Goal: Task Accomplishment & Management: Use online tool/utility

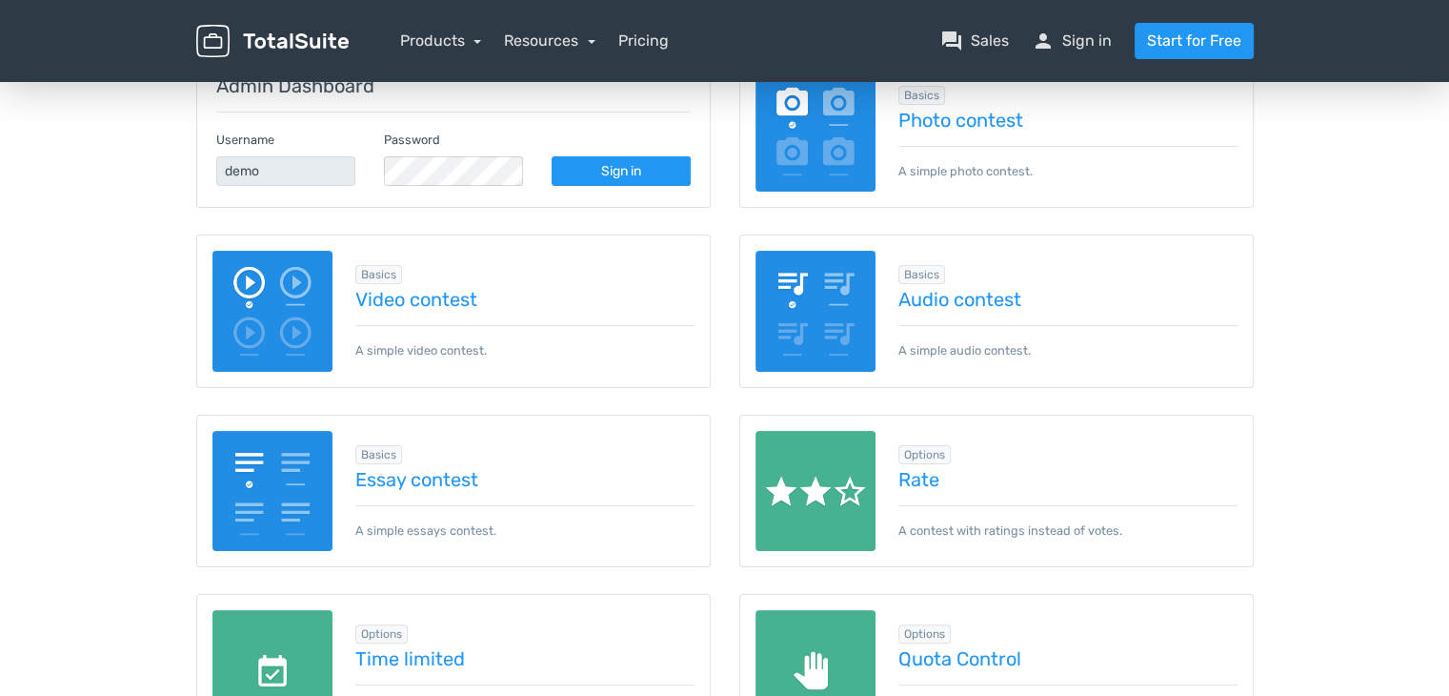
scroll to position [381, 0]
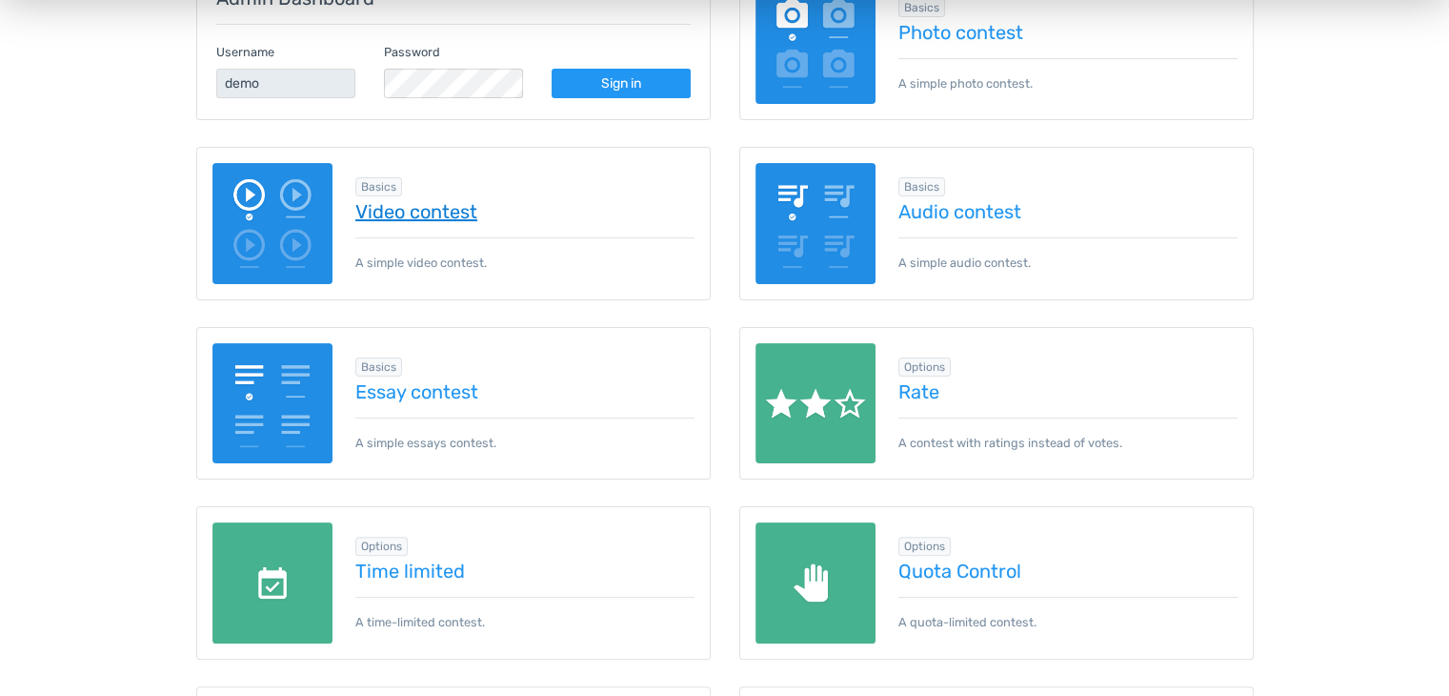
click at [428, 209] on link "Video contest" at bounding box center [524, 211] width 339 height 21
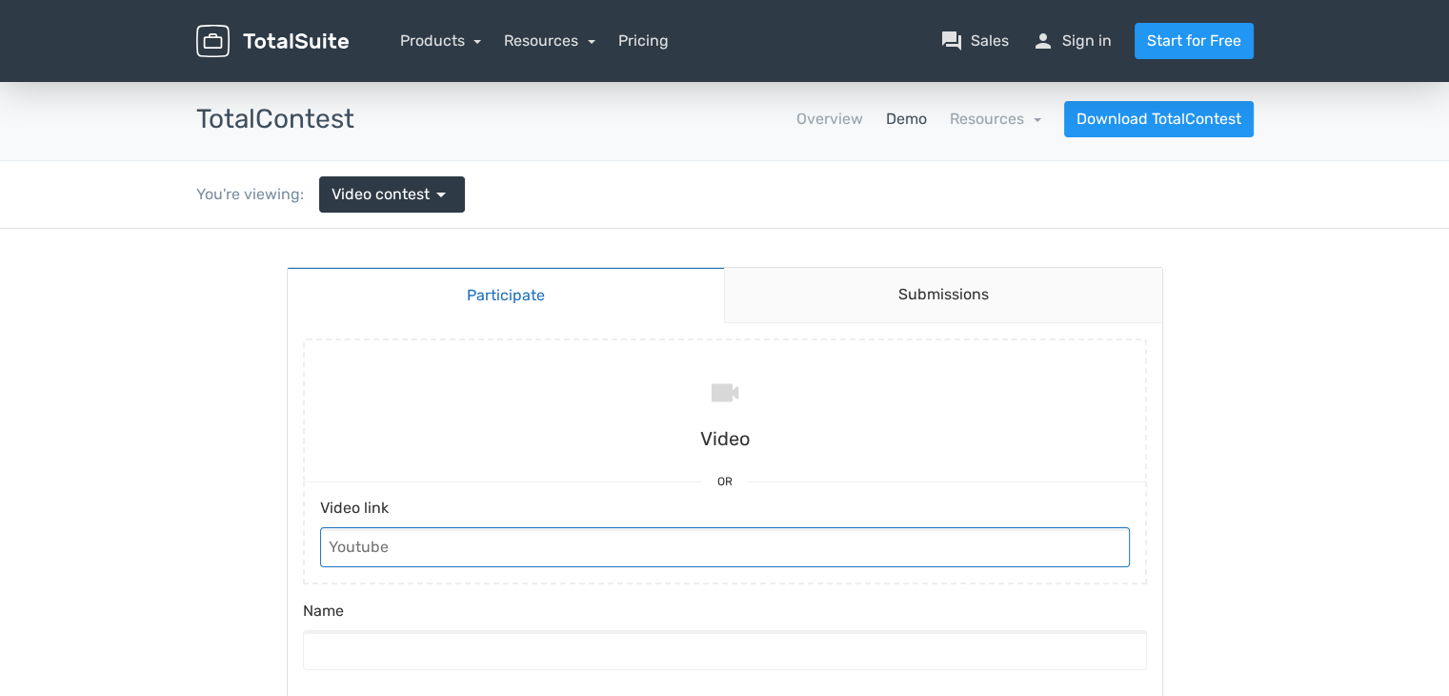
click at [420, 549] on input "Video link" at bounding box center [725, 547] width 810 height 40
click at [1007, 292] on link "Submissions" at bounding box center [943, 295] width 438 height 55
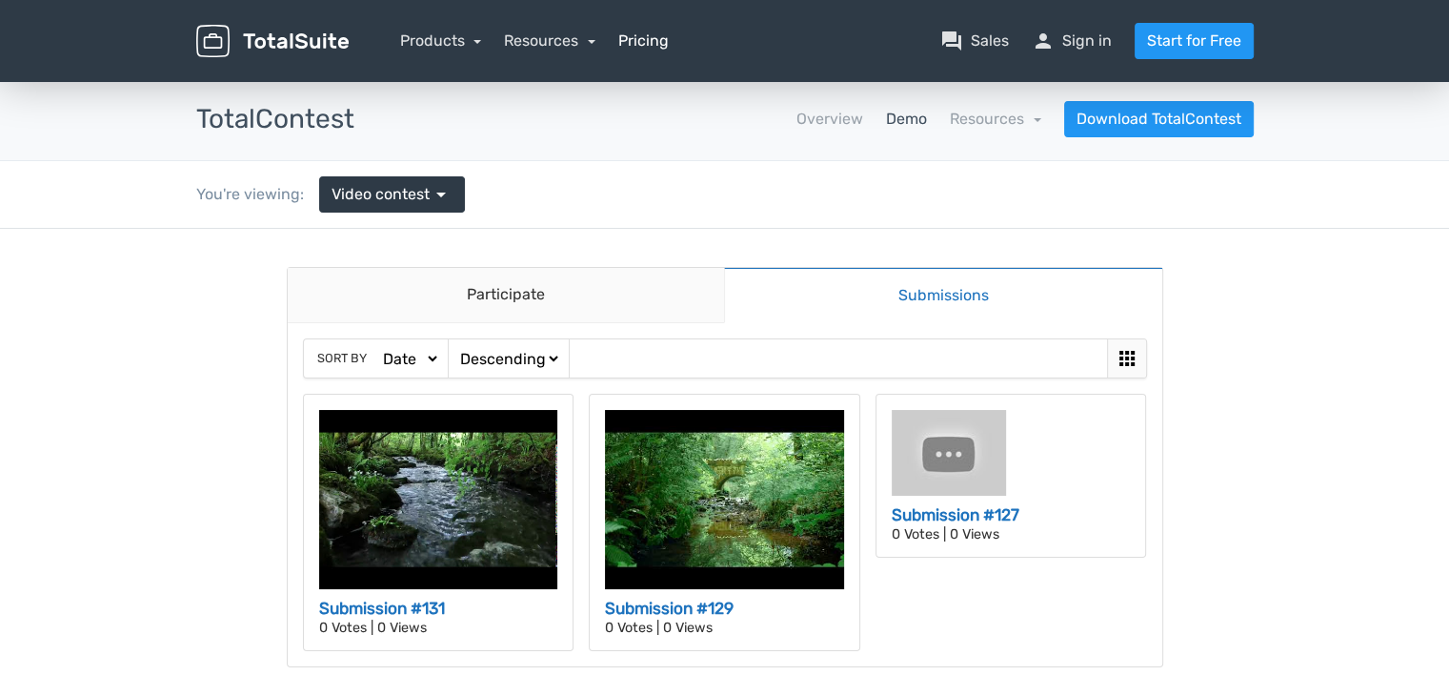
click at [641, 48] on link "Pricing" at bounding box center [643, 41] width 50 height 23
